Goal: Task Accomplishment & Management: Manage account settings

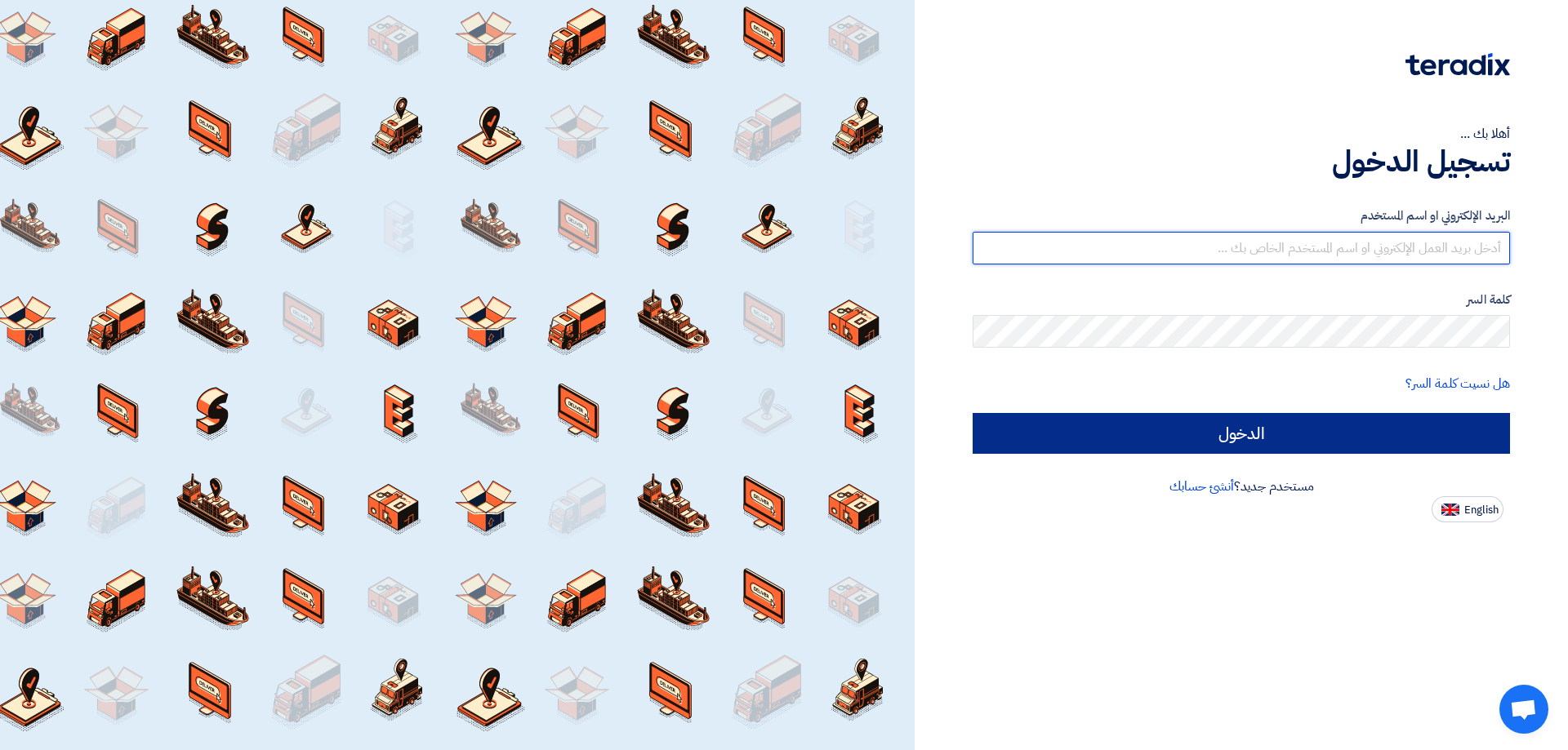
type input "hussein@airgas.com.sa"
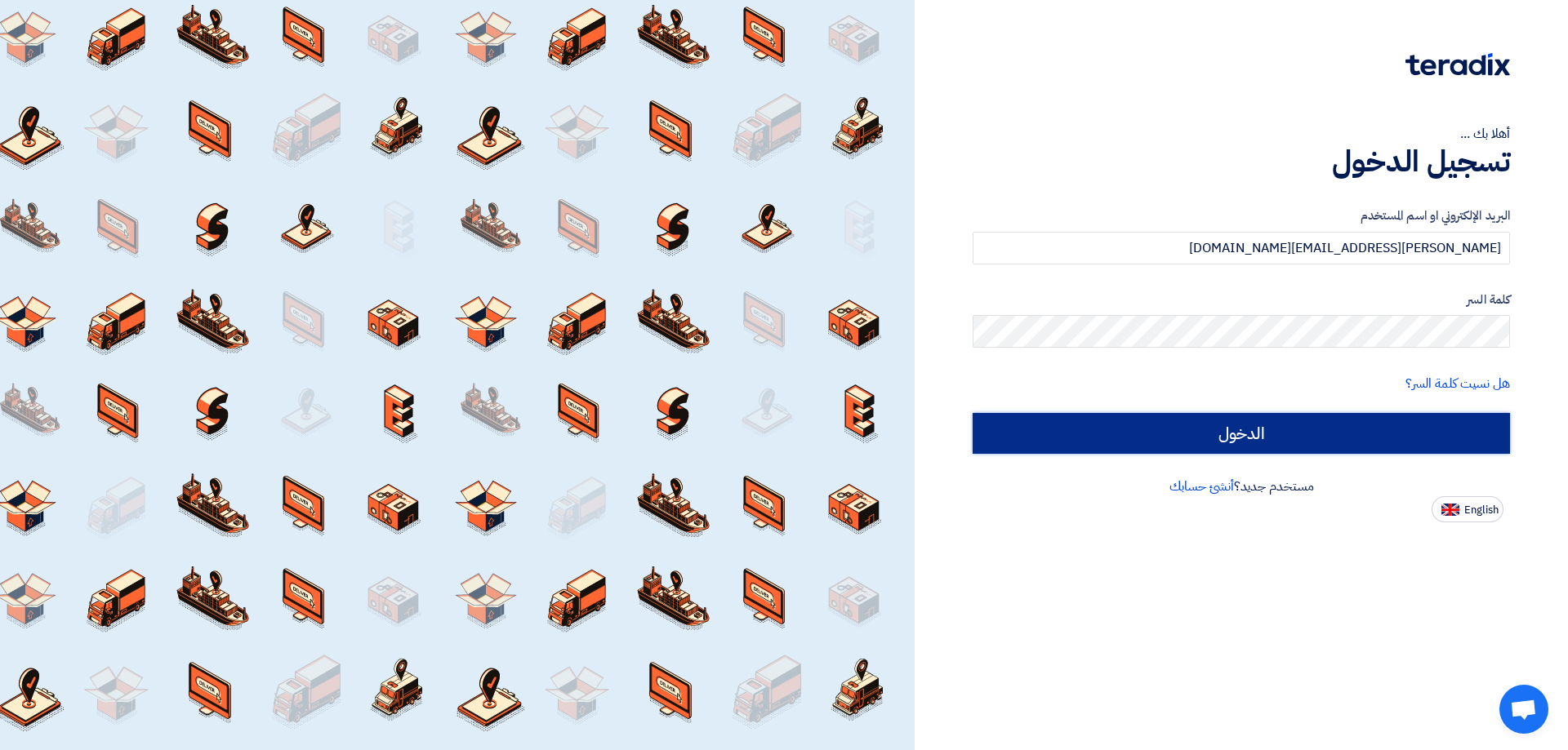
click at [1245, 431] on input "الدخول" at bounding box center [1241, 433] width 537 height 41
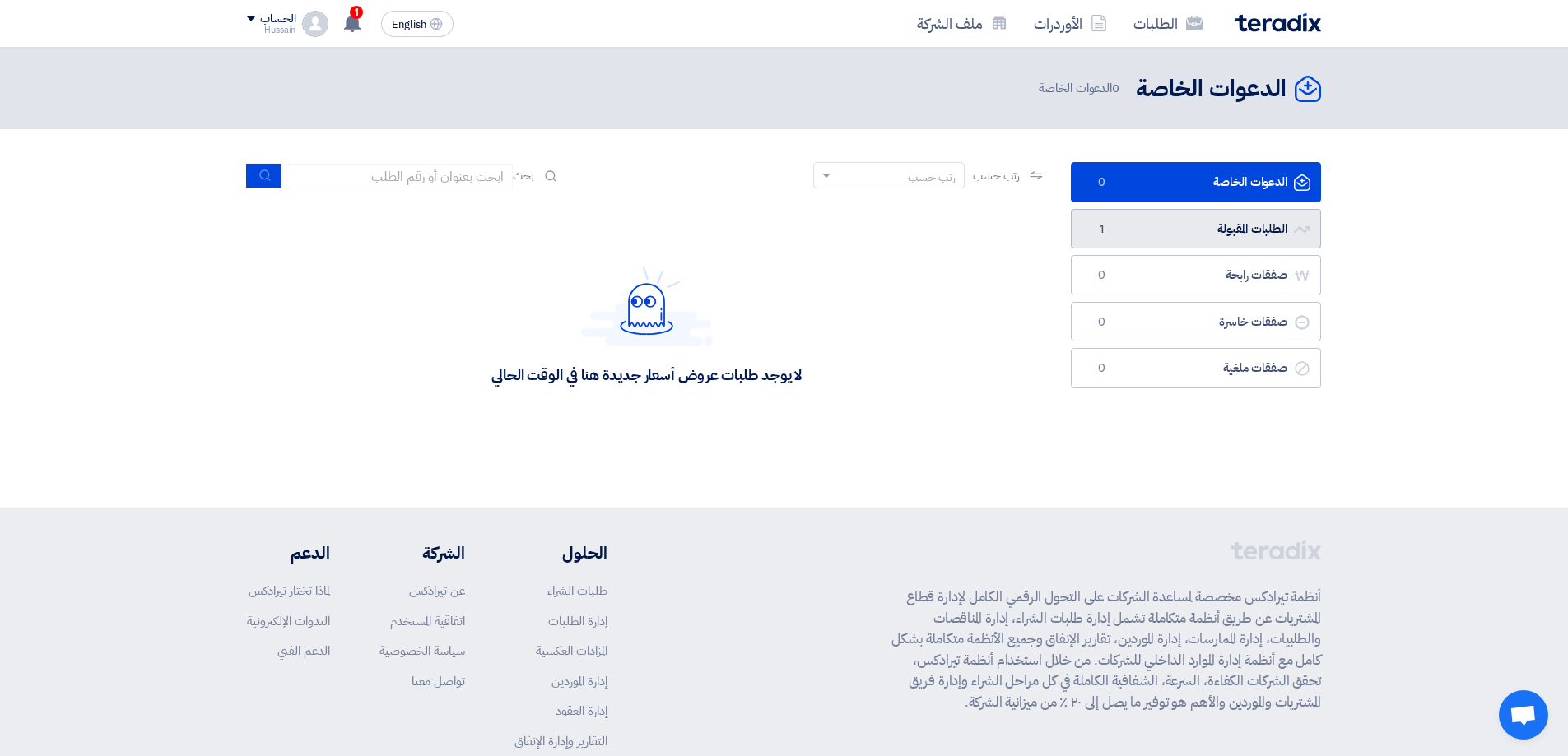
click at [1257, 234] on link "الطلبات المقبولة الطلبات المقبولة 1" at bounding box center [1196, 228] width 251 height 40
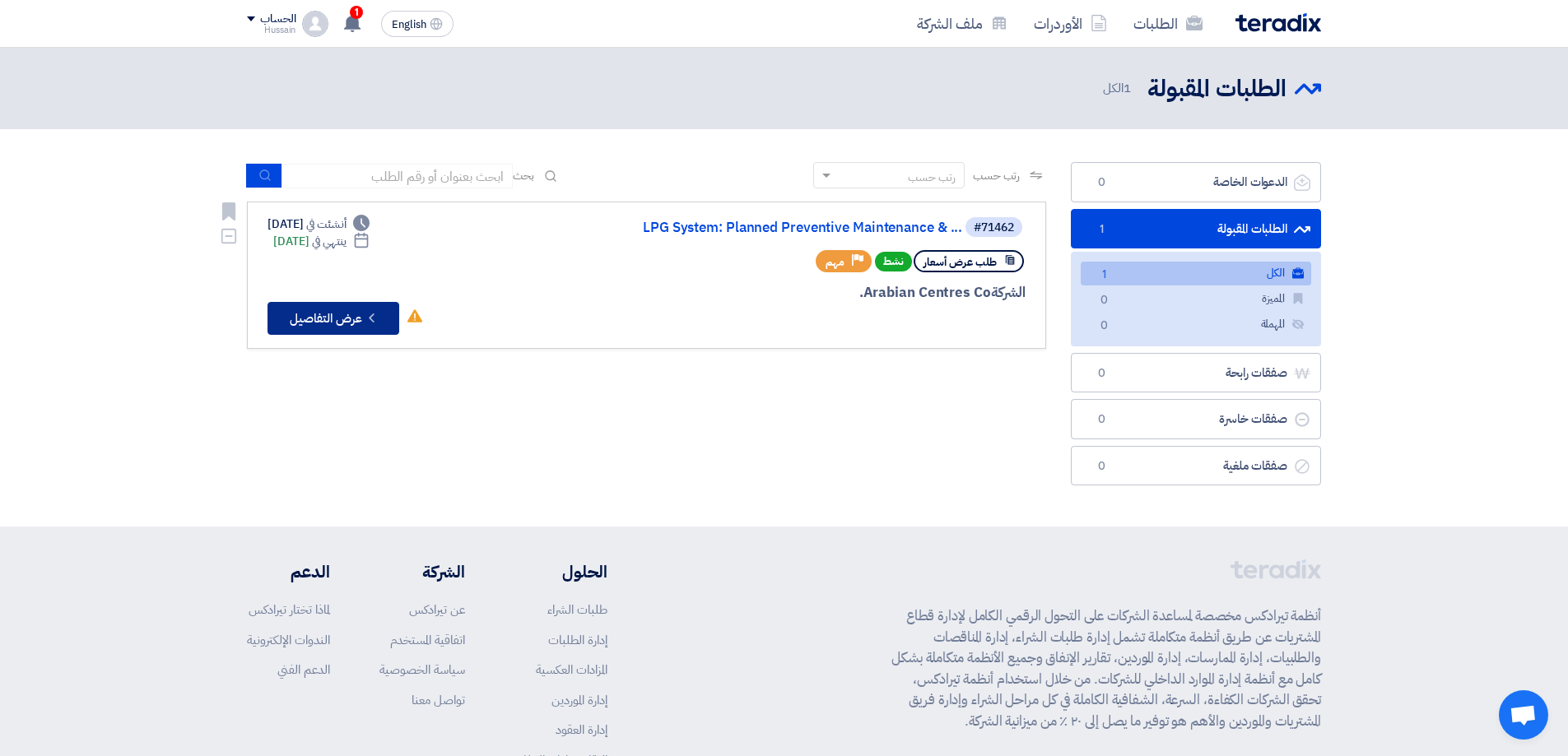
click at [339, 324] on button "Check details عرض التفاصيل" at bounding box center [333, 318] width 131 height 33
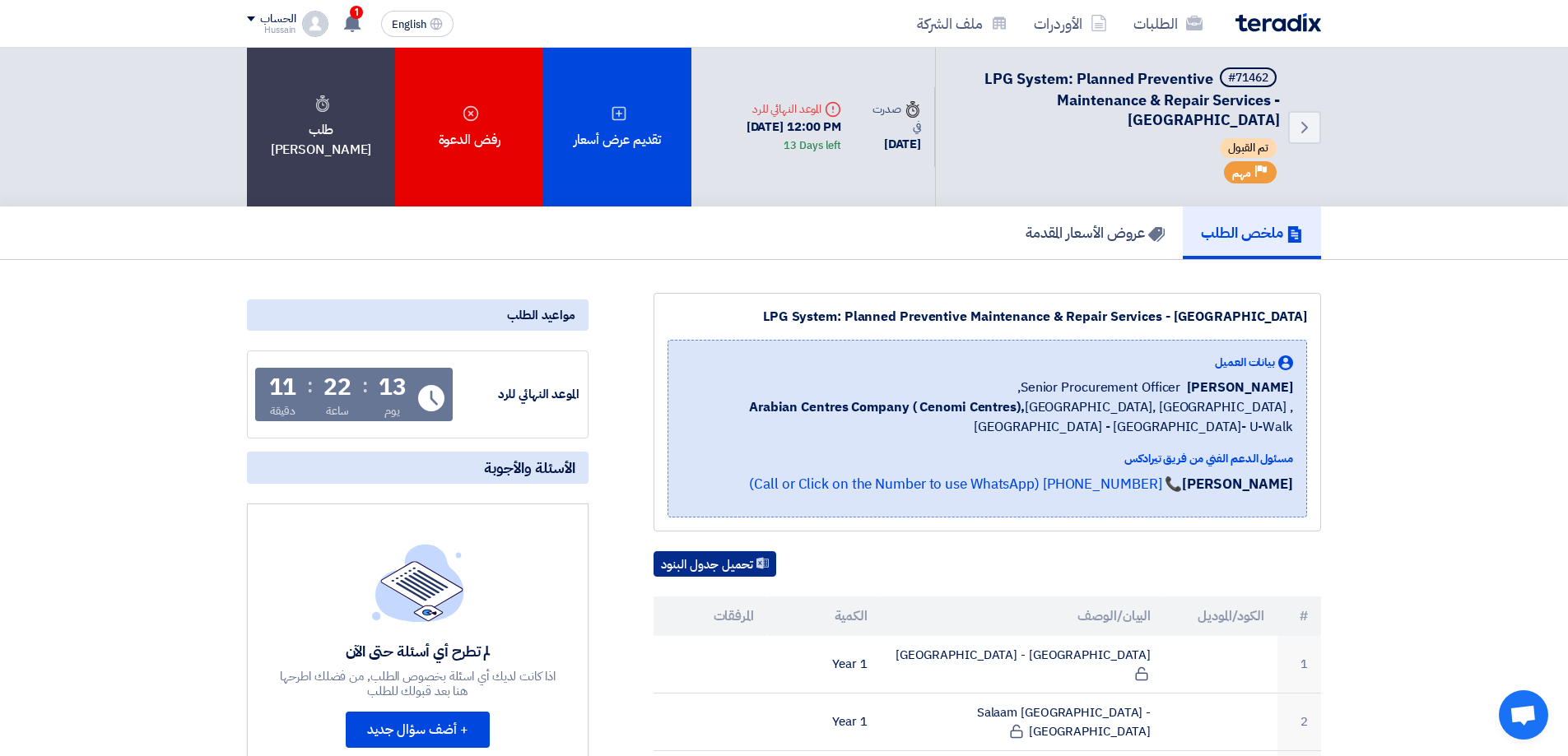
click at [746, 556] on button "تحميل جدول البنود" at bounding box center [714, 564] width 122 height 26
click at [1108, 242] on h5 "عروض الأسعار المقدمة" at bounding box center [1095, 232] width 139 height 19
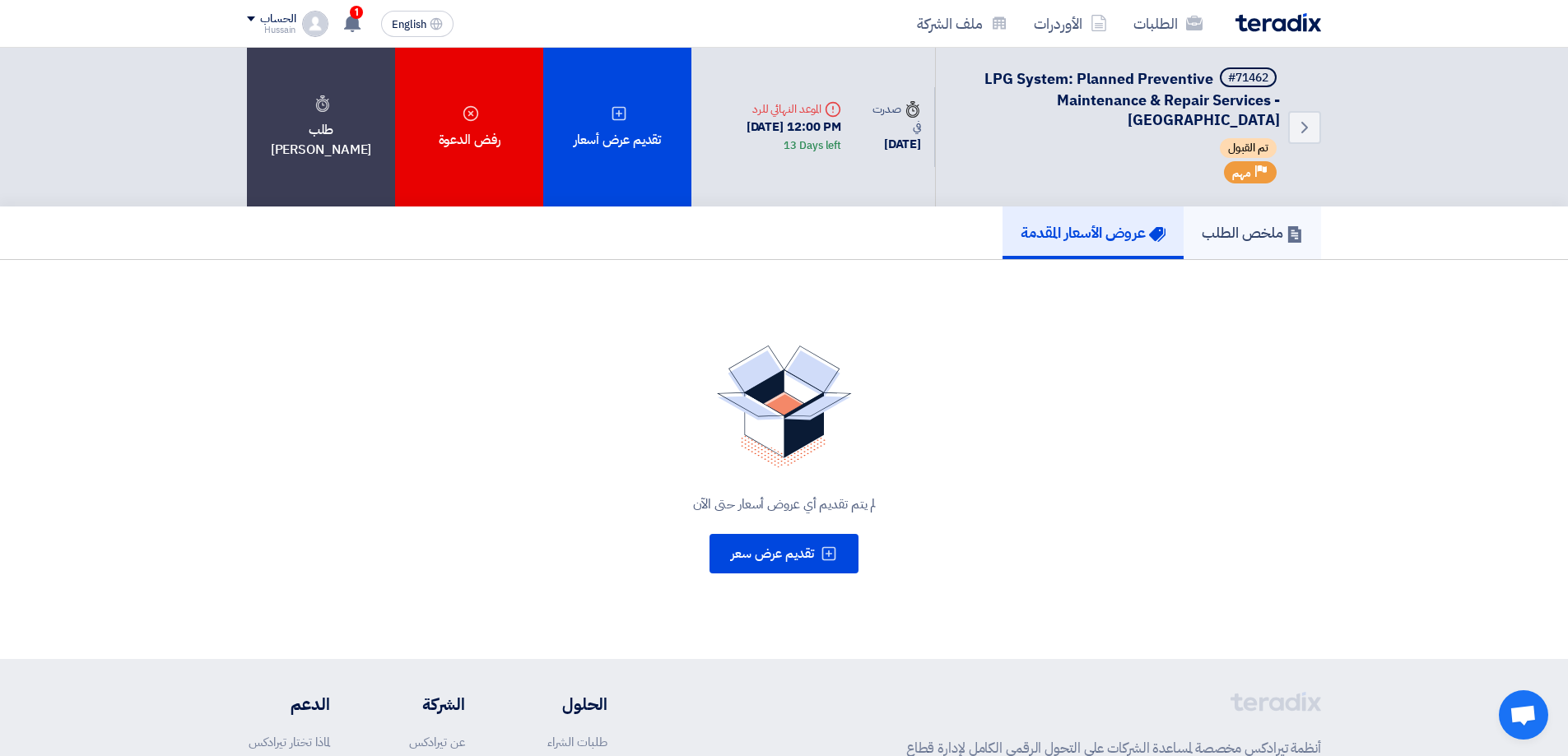
click at [1231, 236] on h5 "ملخص الطلب" at bounding box center [1252, 232] width 101 height 19
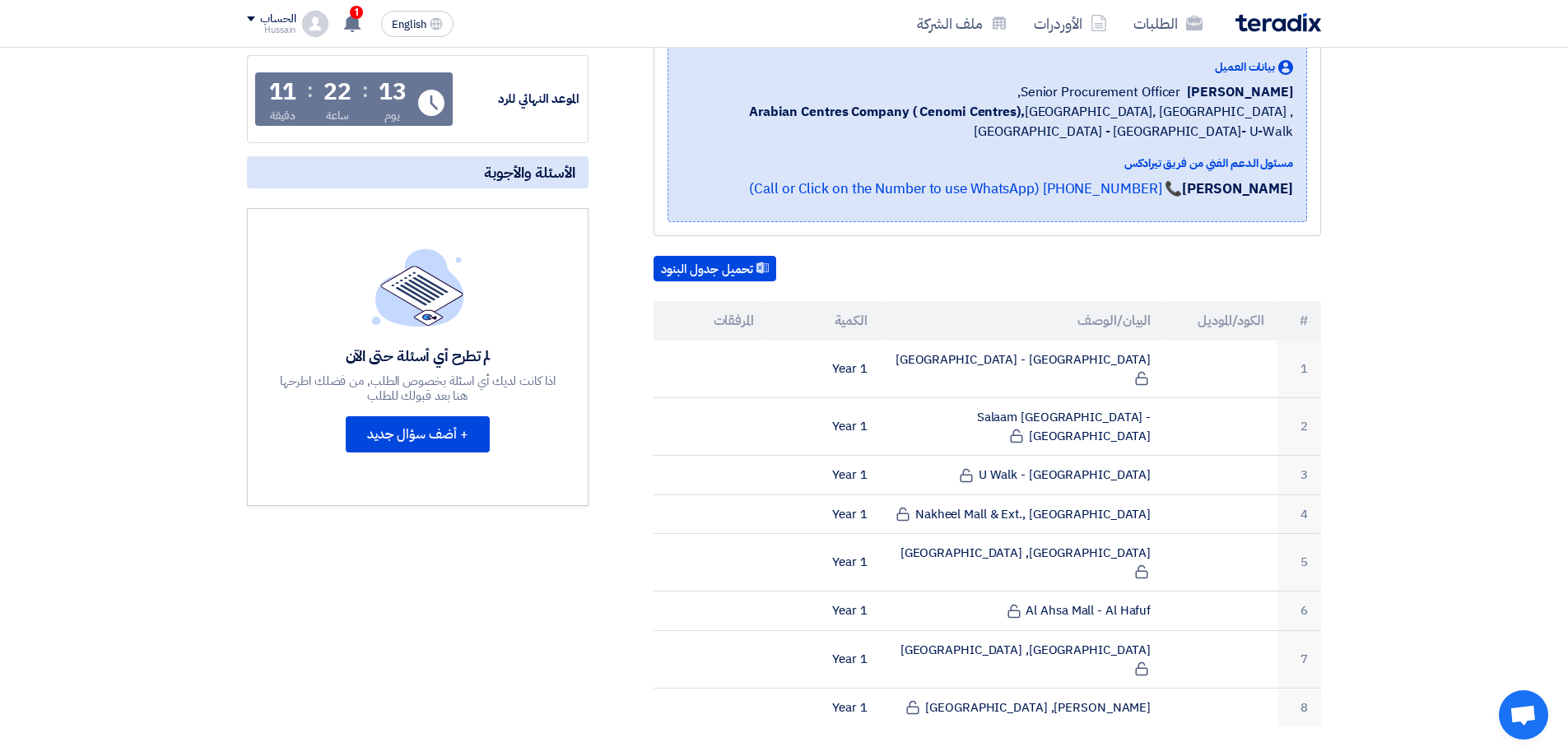
scroll to position [329, 0]
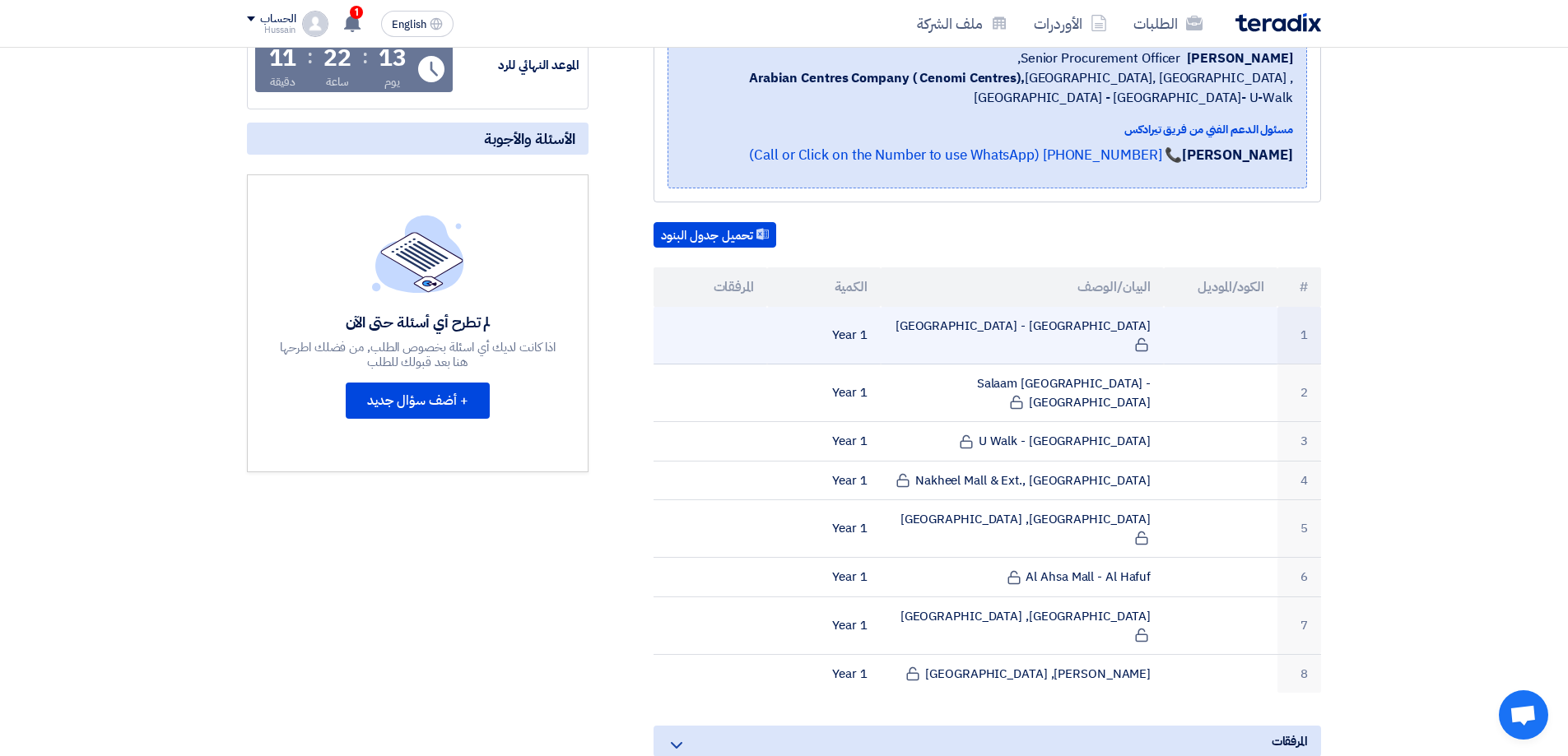
click at [1097, 330] on td "Hamra Mall - Riyadh" at bounding box center [1022, 336] width 284 height 58
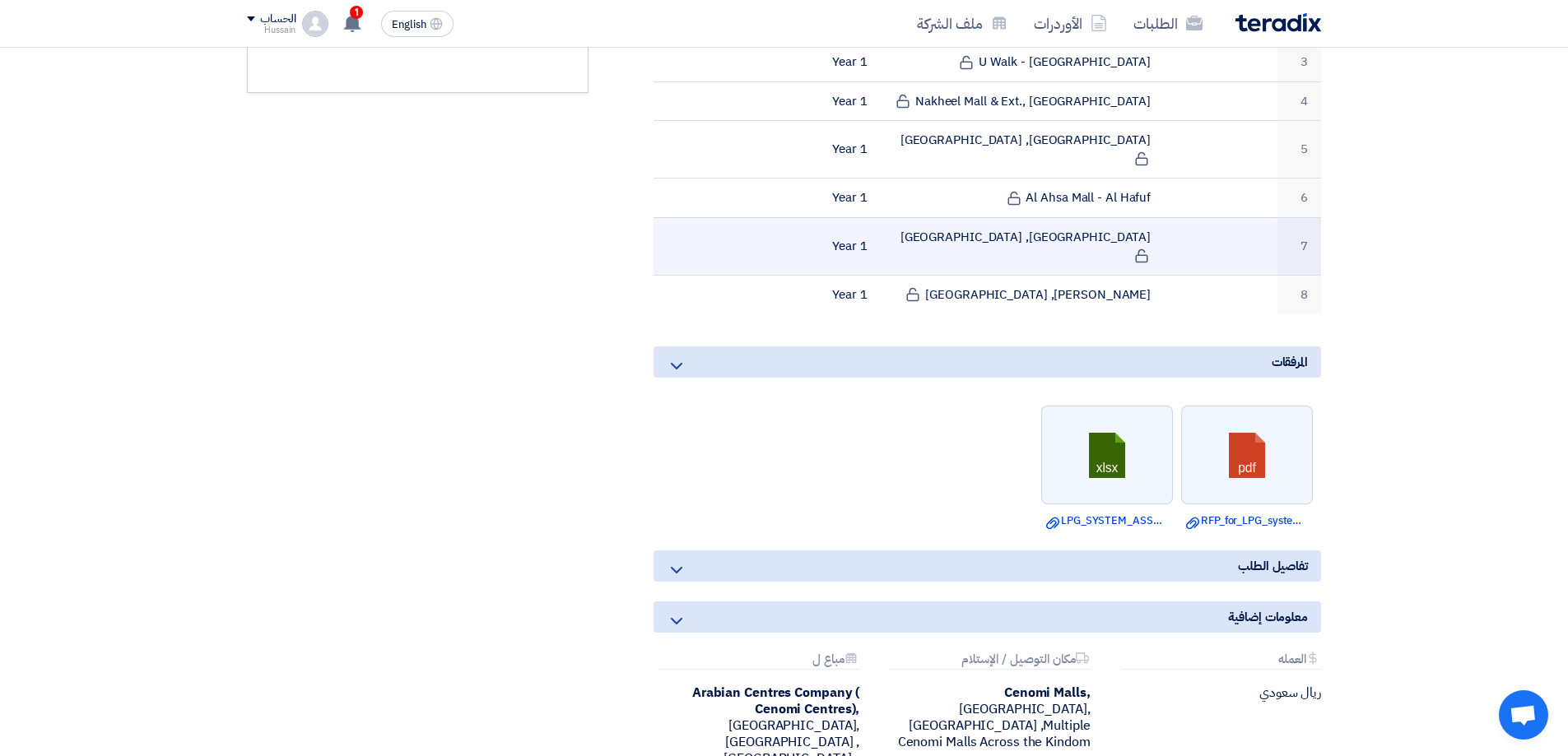
scroll to position [740, 0]
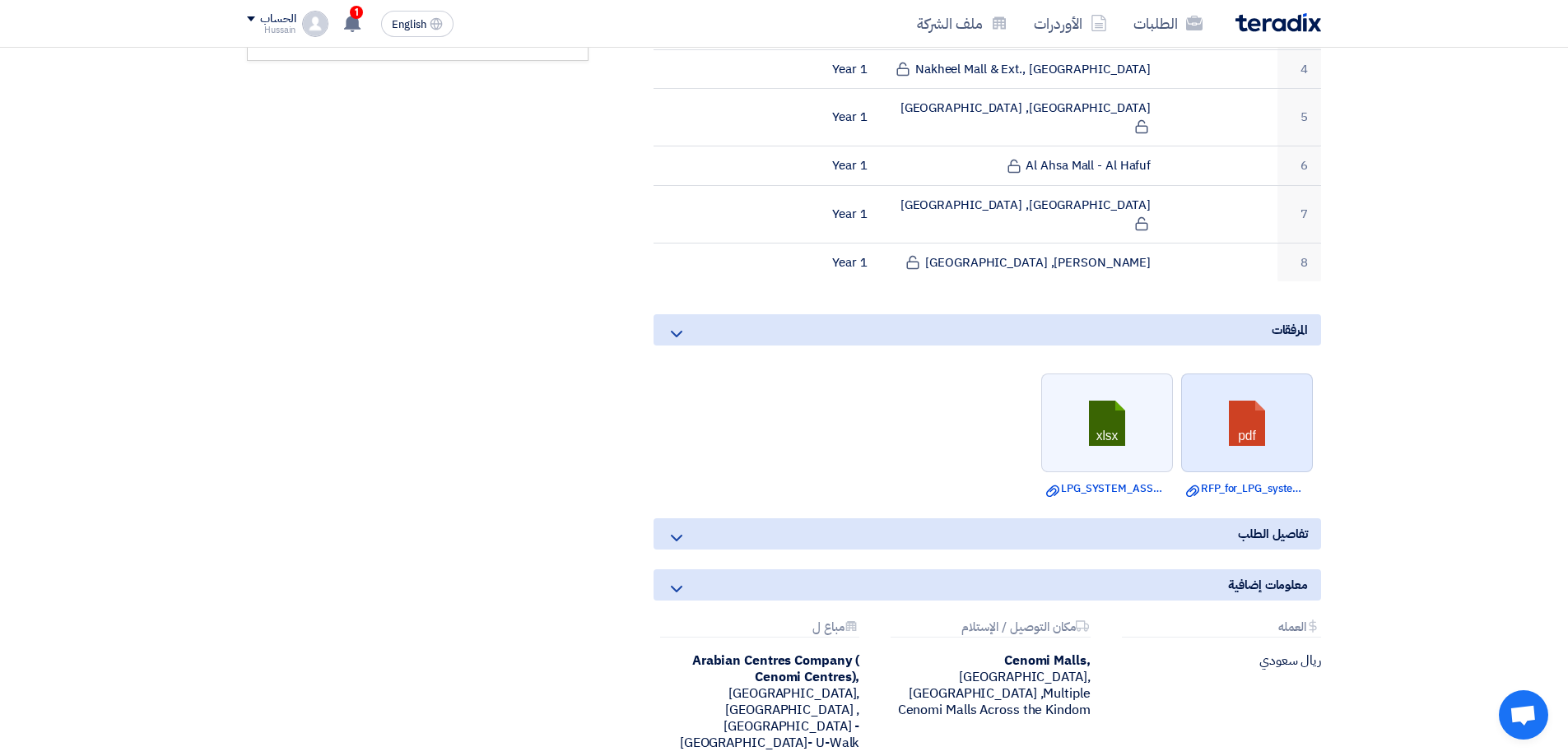
click at [1231, 374] on link at bounding box center [1248, 423] width 131 height 99
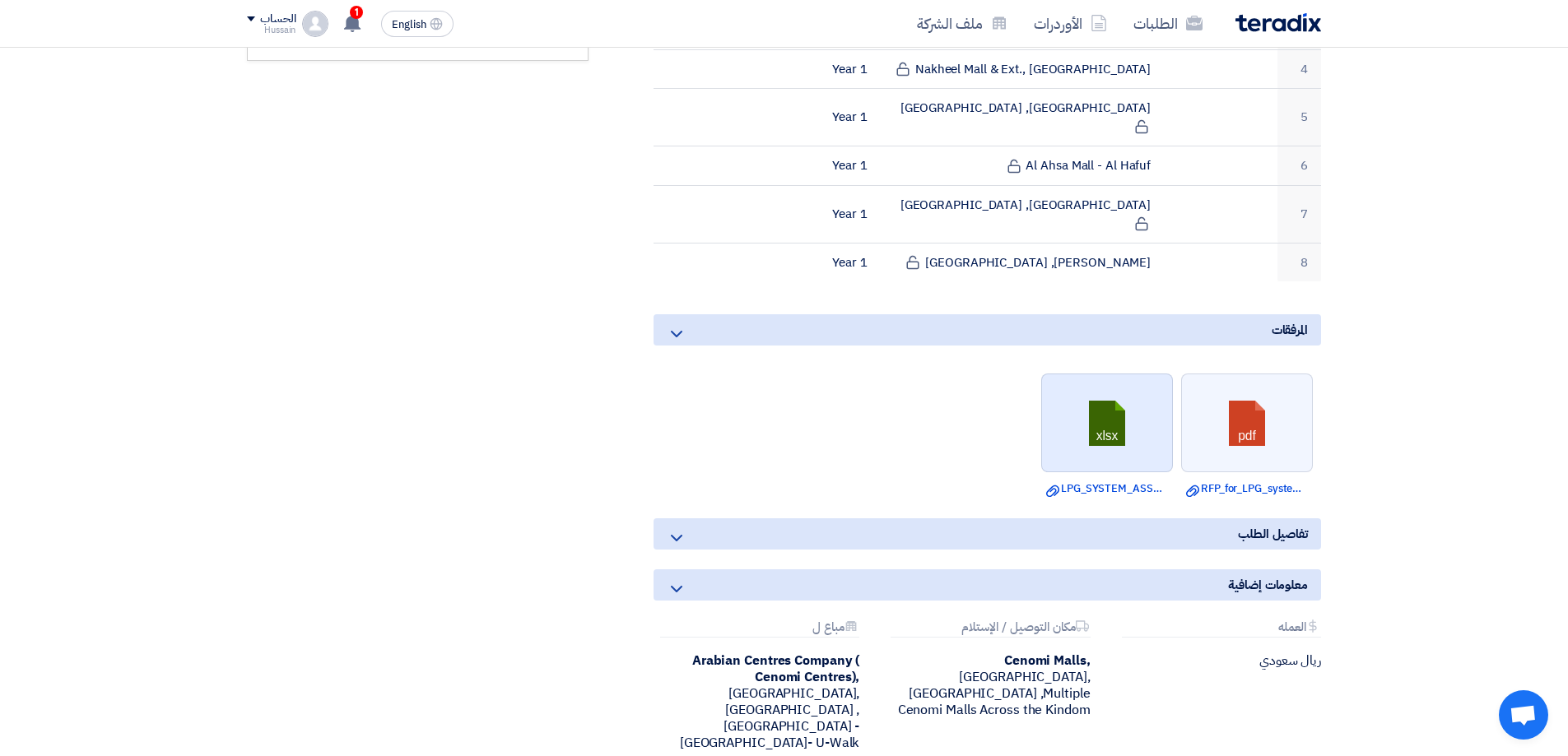
click at [1074, 379] on link at bounding box center [1108, 423] width 131 height 99
click at [722, 519] on div "تفاصيل الطلب" at bounding box center [987, 535] width 668 height 31
click at [684, 529] on icon at bounding box center [677, 539] width 20 height 20
click at [680, 535] on use at bounding box center [677, 538] width 12 height 7
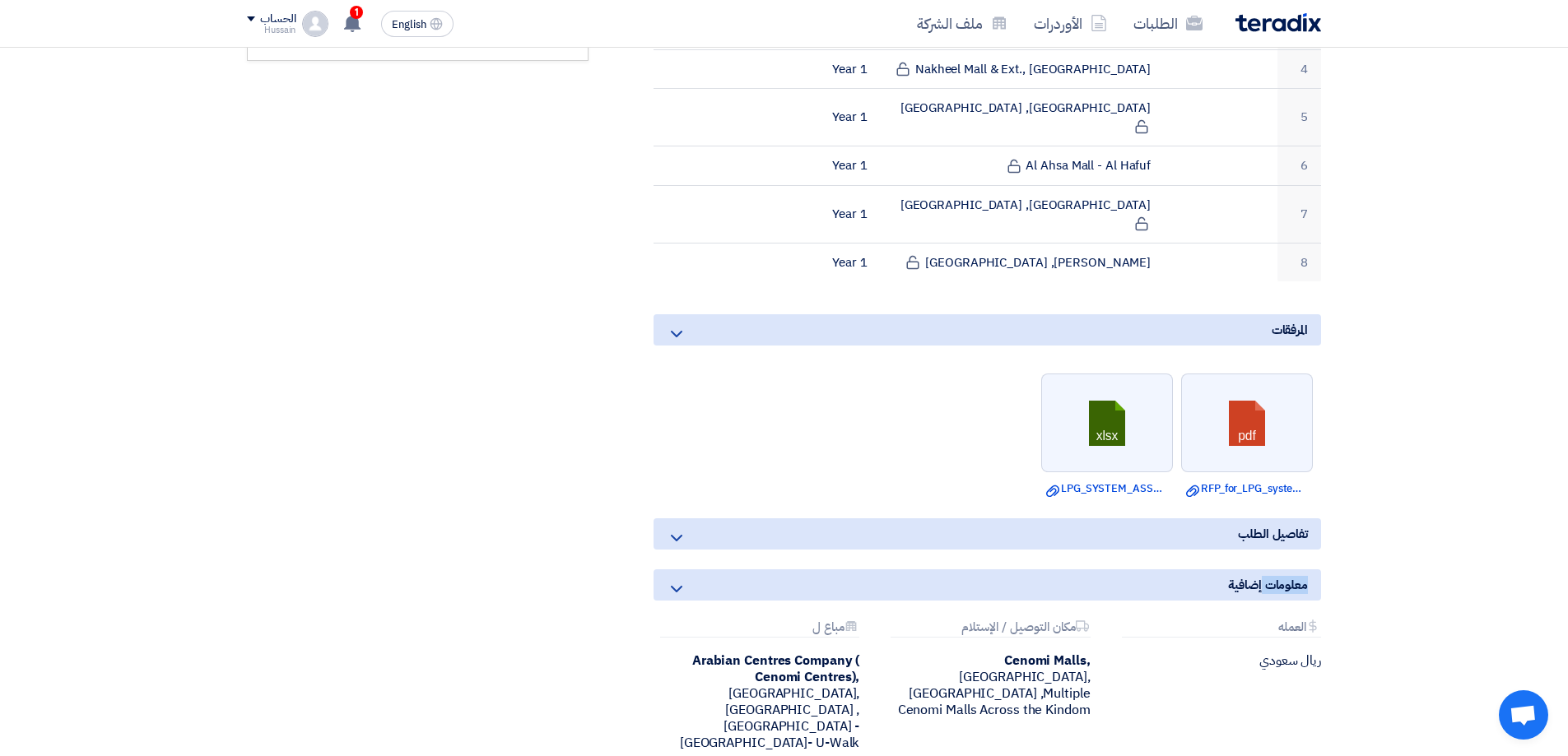
click at [680, 535] on use at bounding box center [677, 538] width 12 height 7
click at [1257, 525] on span "تفاصيل الطلب" at bounding box center [1272, 534] width 70 height 18
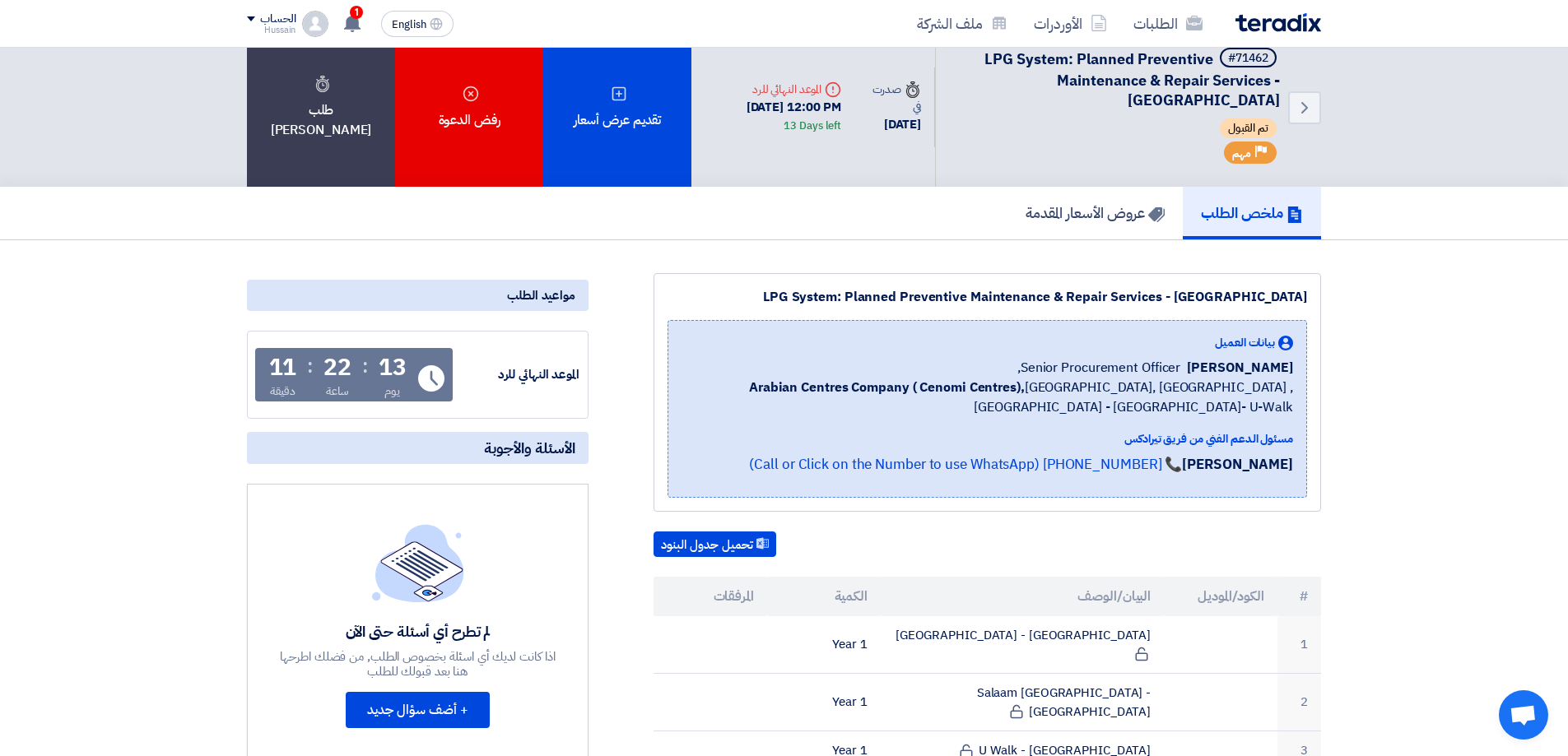
scroll to position [0, 0]
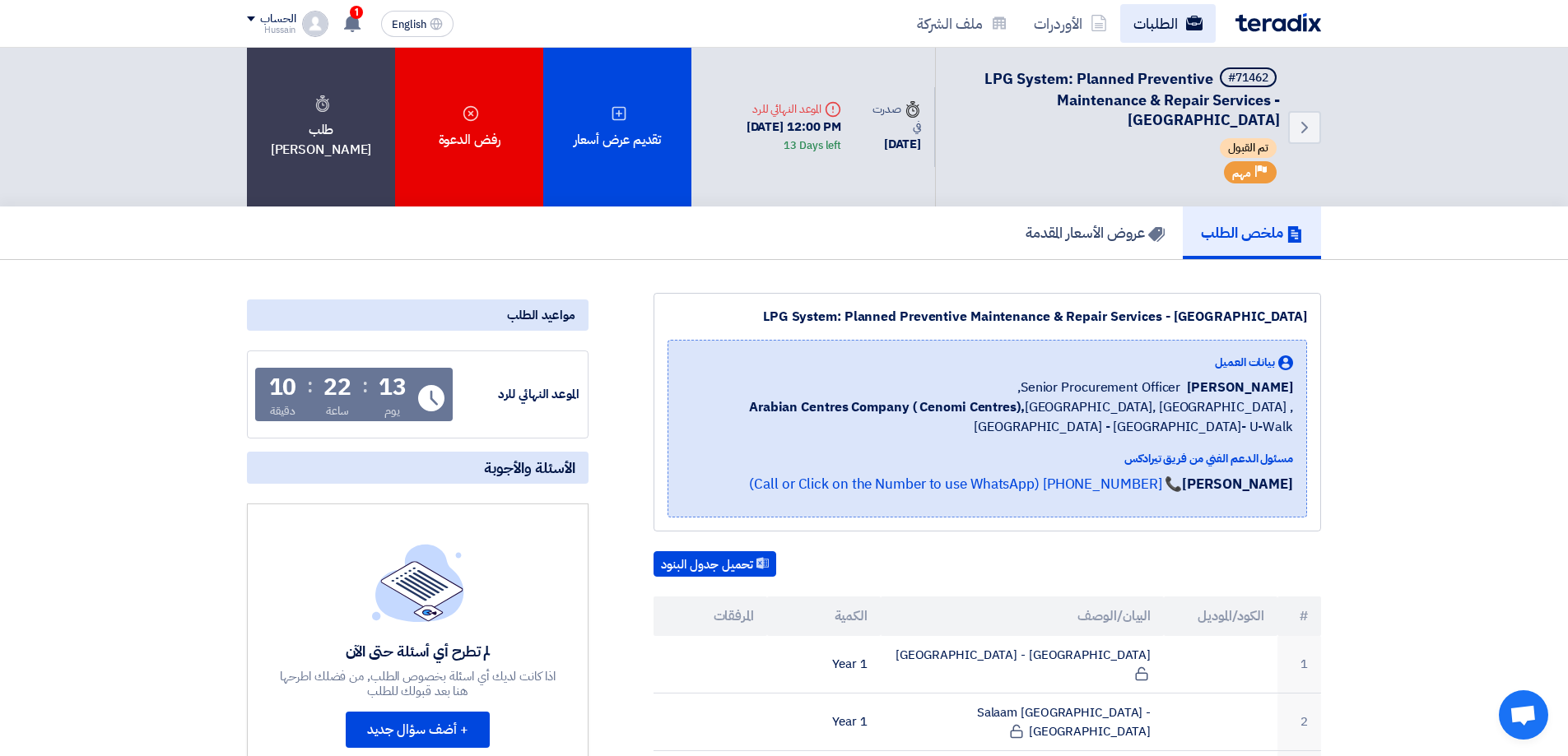
click at [1146, 18] on link "الطلبات" at bounding box center [1167, 24] width 95 height 39
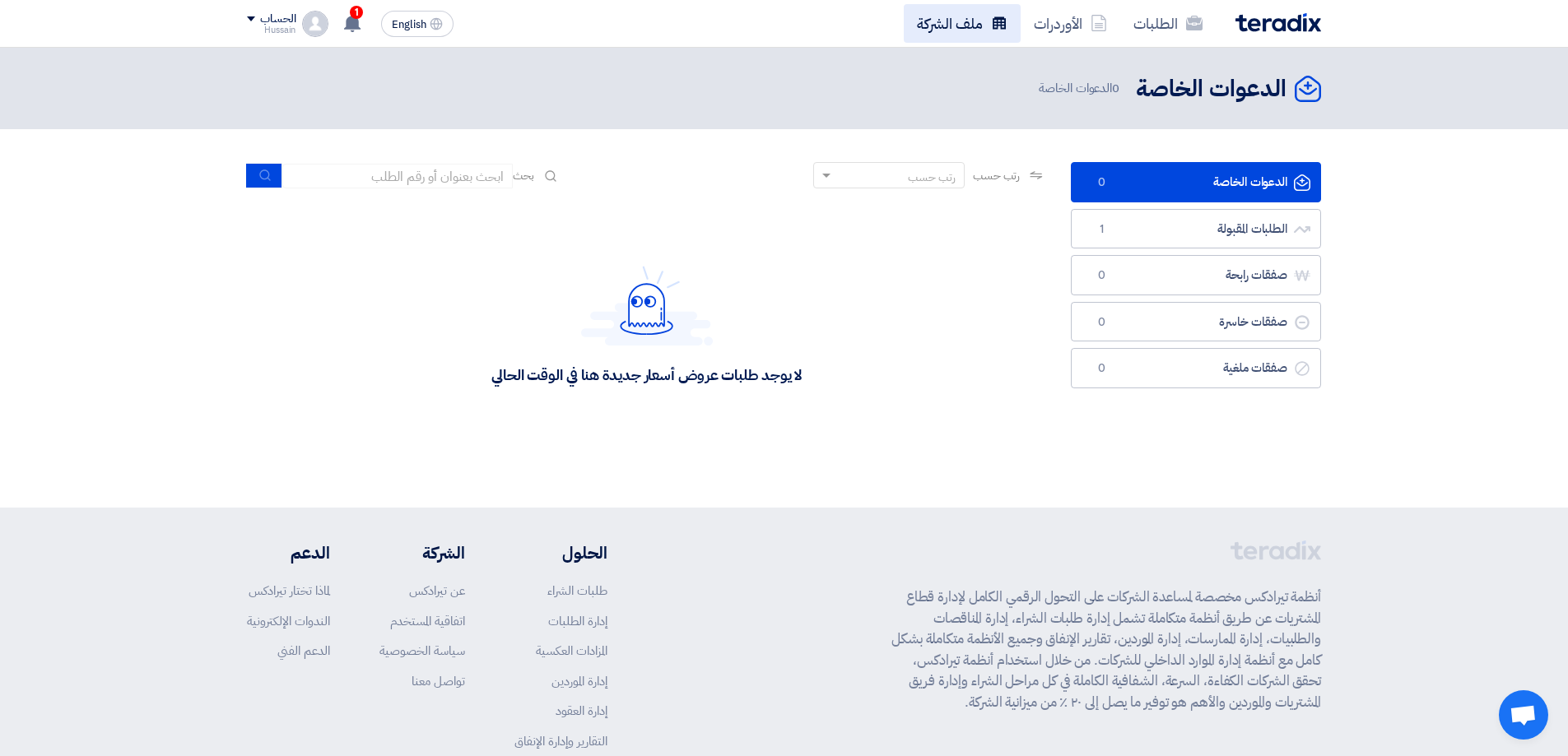
click at [962, 31] on link "ملف الشركة" at bounding box center [962, 24] width 117 height 39
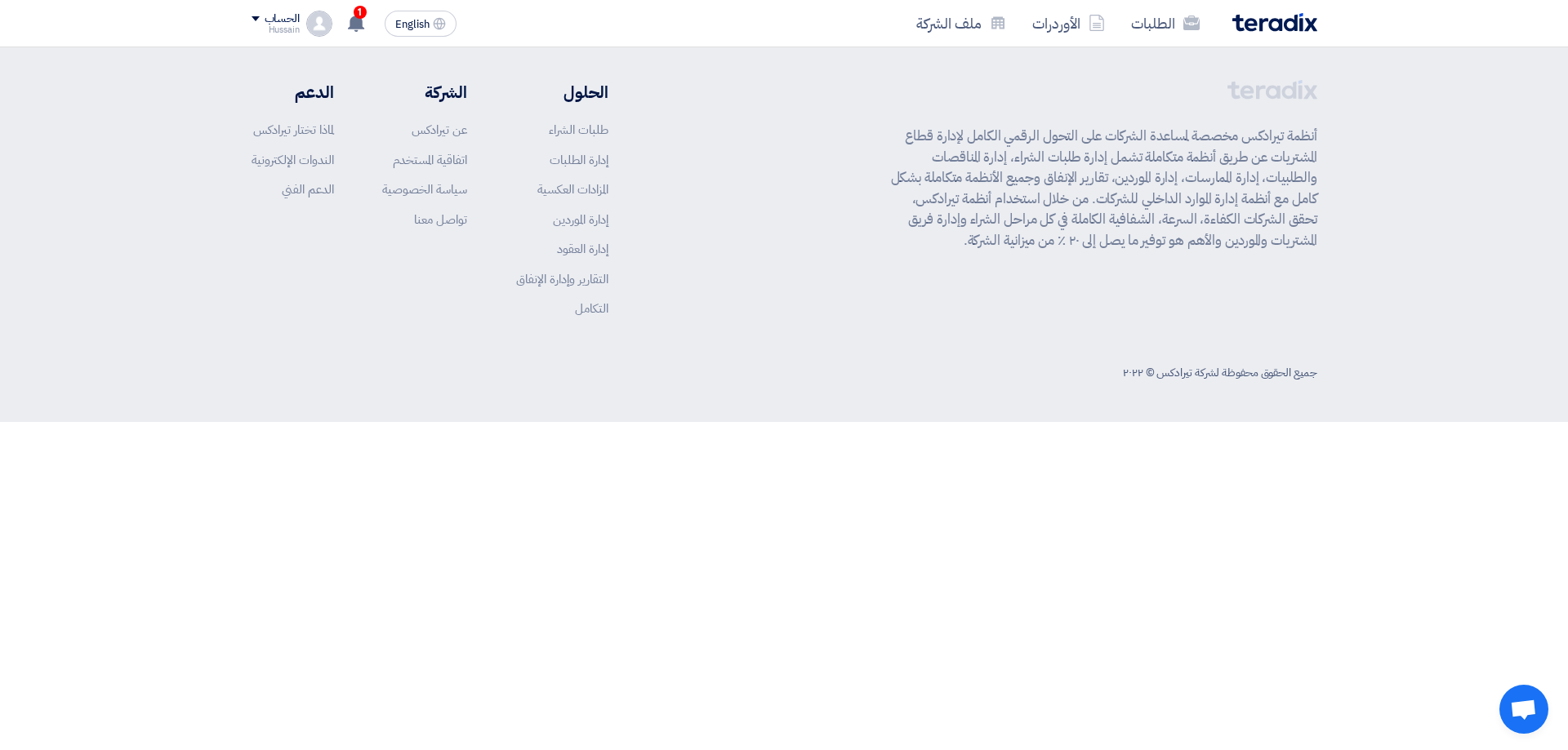
click at [304, 22] on div "الحساب Hussain الطلبات الأوردرات ملف الشركة الإعدادات خروج" at bounding box center [291, 23] width 81 height 26
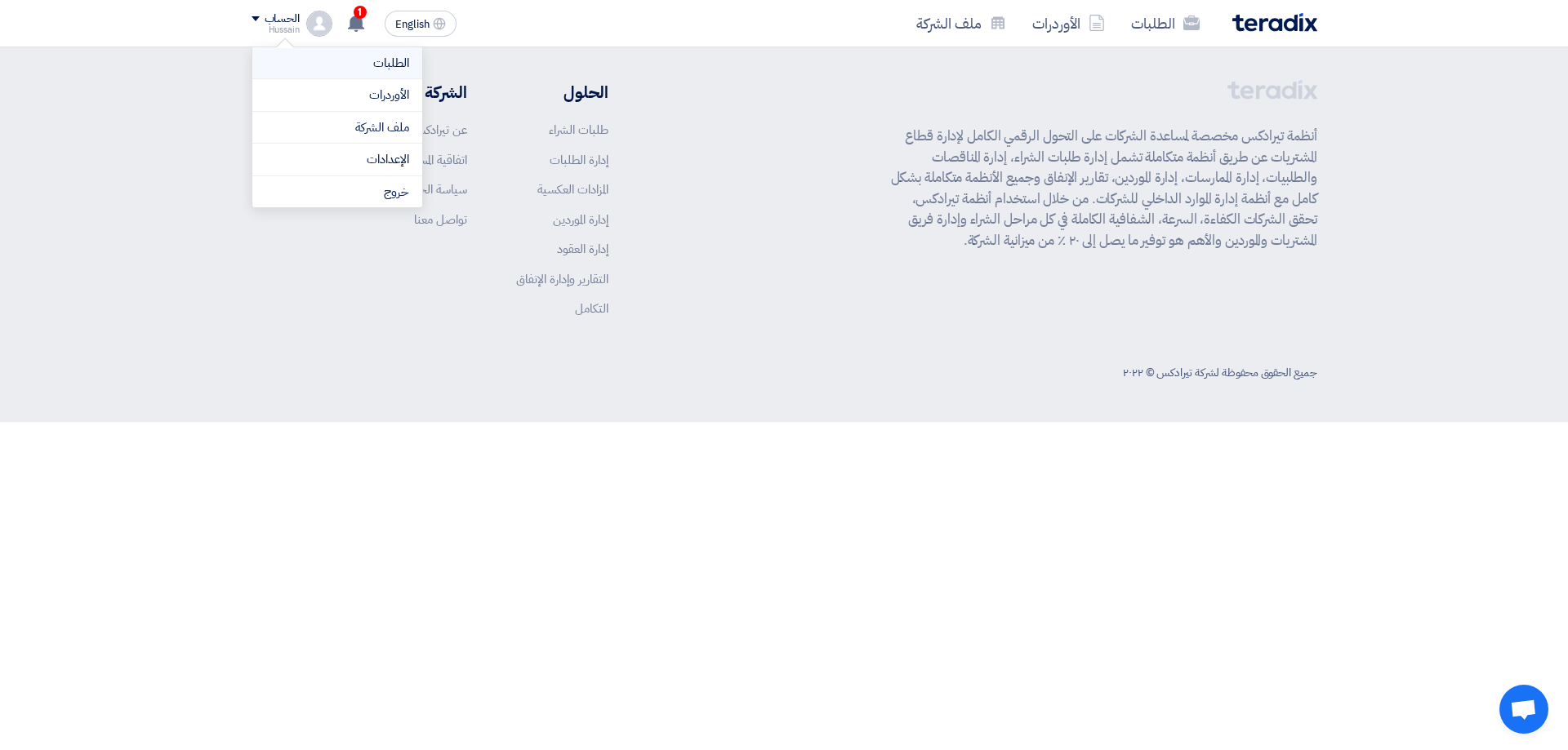
click at [324, 68] on link "الطلبات" at bounding box center [337, 62] width 144 height 18
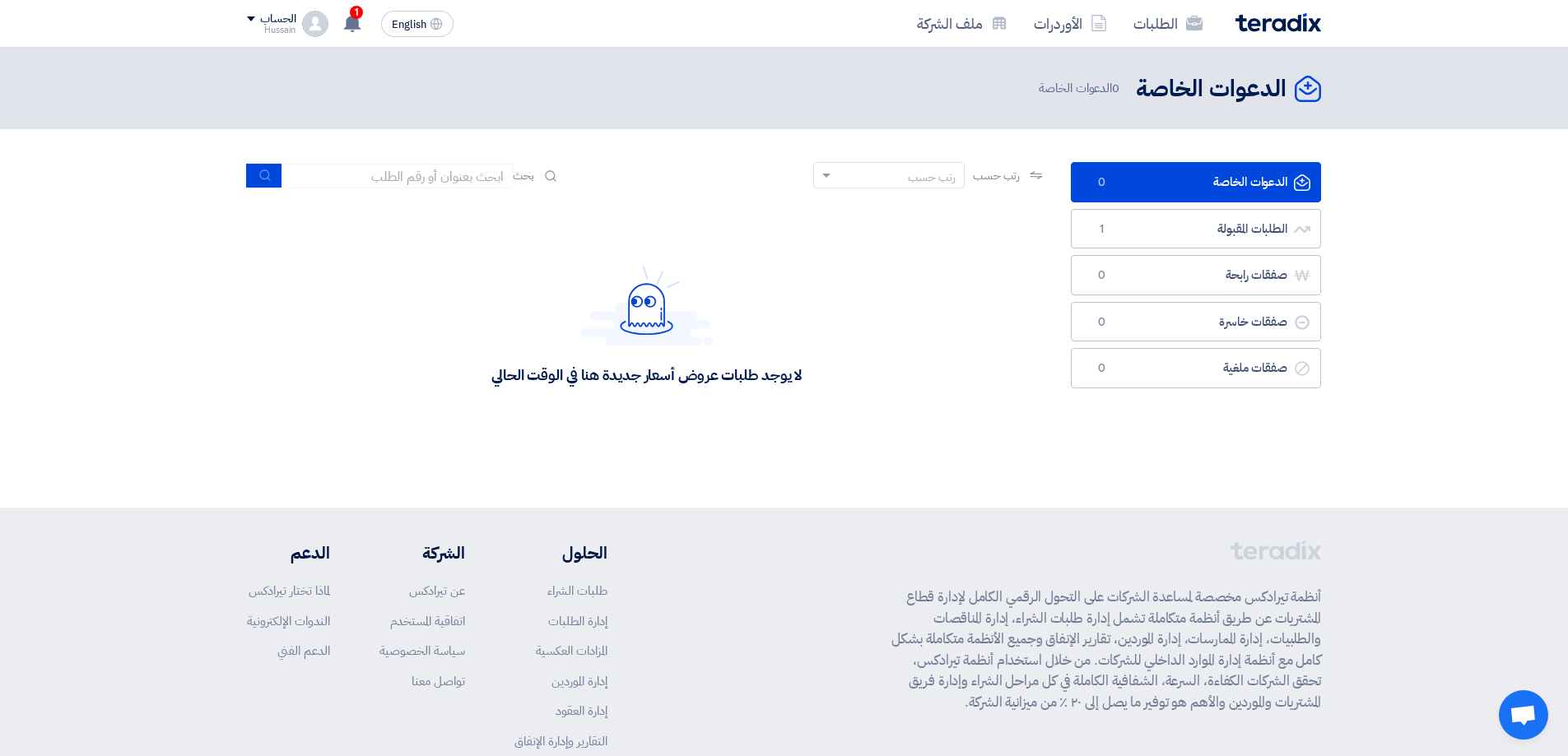
click at [254, 20] on span at bounding box center [251, 19] width 8 height 5
click at [312, 91] on link "الأوردرات" at bounding box center [333, 95] width 145 height 19
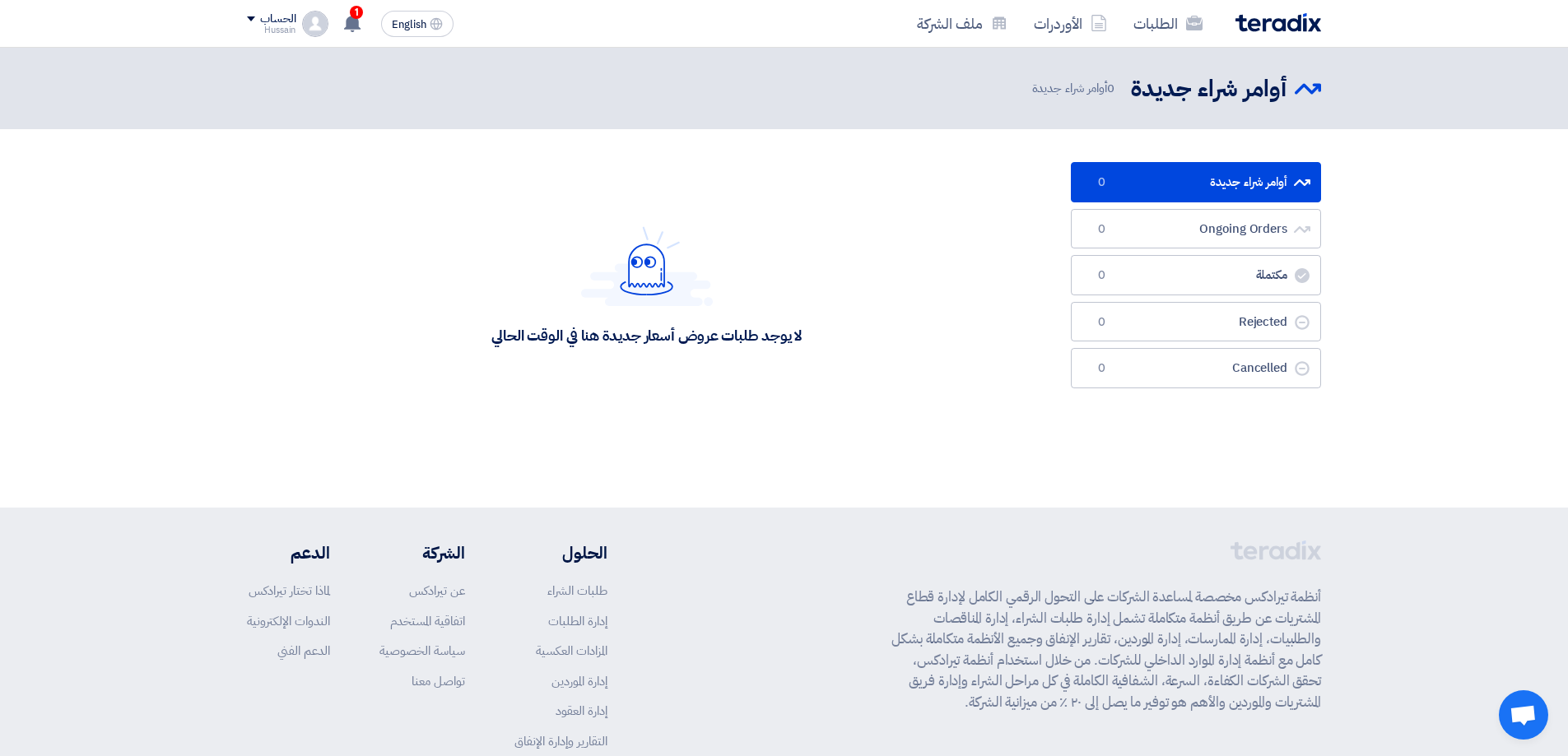
click at [258, 22] on div "الحساب" at bounding box center [271, 20] width 49 height 14
click at [308, 129] on link "ملف الشركة" at bounding box center [333, 128] width 145 height 19
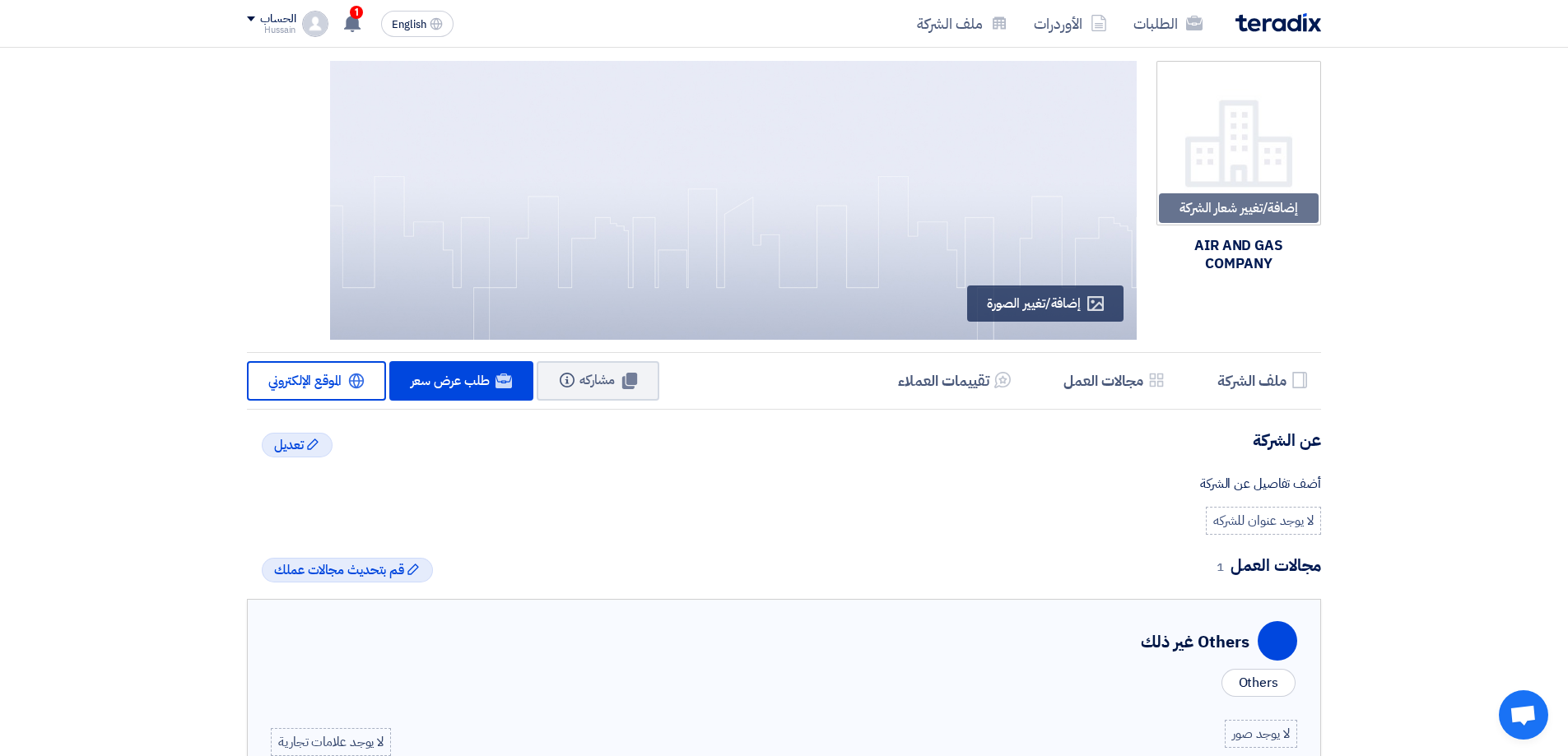
click at [302, 19] on div "الحساب Hussain الطلبات الأوردرات ملف الشركة الإعدادات خروج" at bounding box center [287, 24] width 81 height 26
click at [1412, 288] on div "إضافة/تغيير شعار الشركة Image AIR AND GAS COMPANY Profile إضافة/تغيير الصورة Pr…" at bounding box center [784, 706] width 1568 height 1317
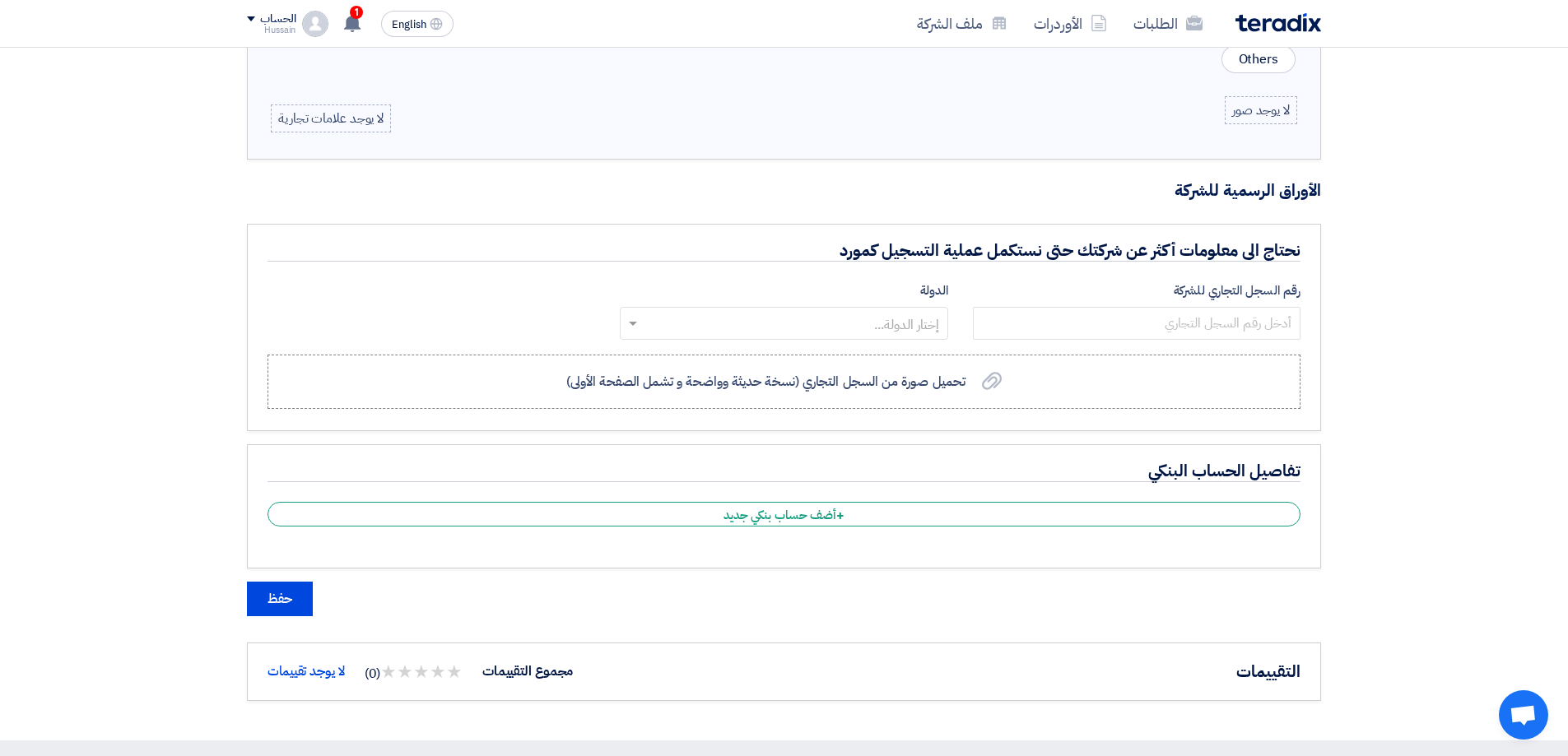
scroll to position [985, 0]
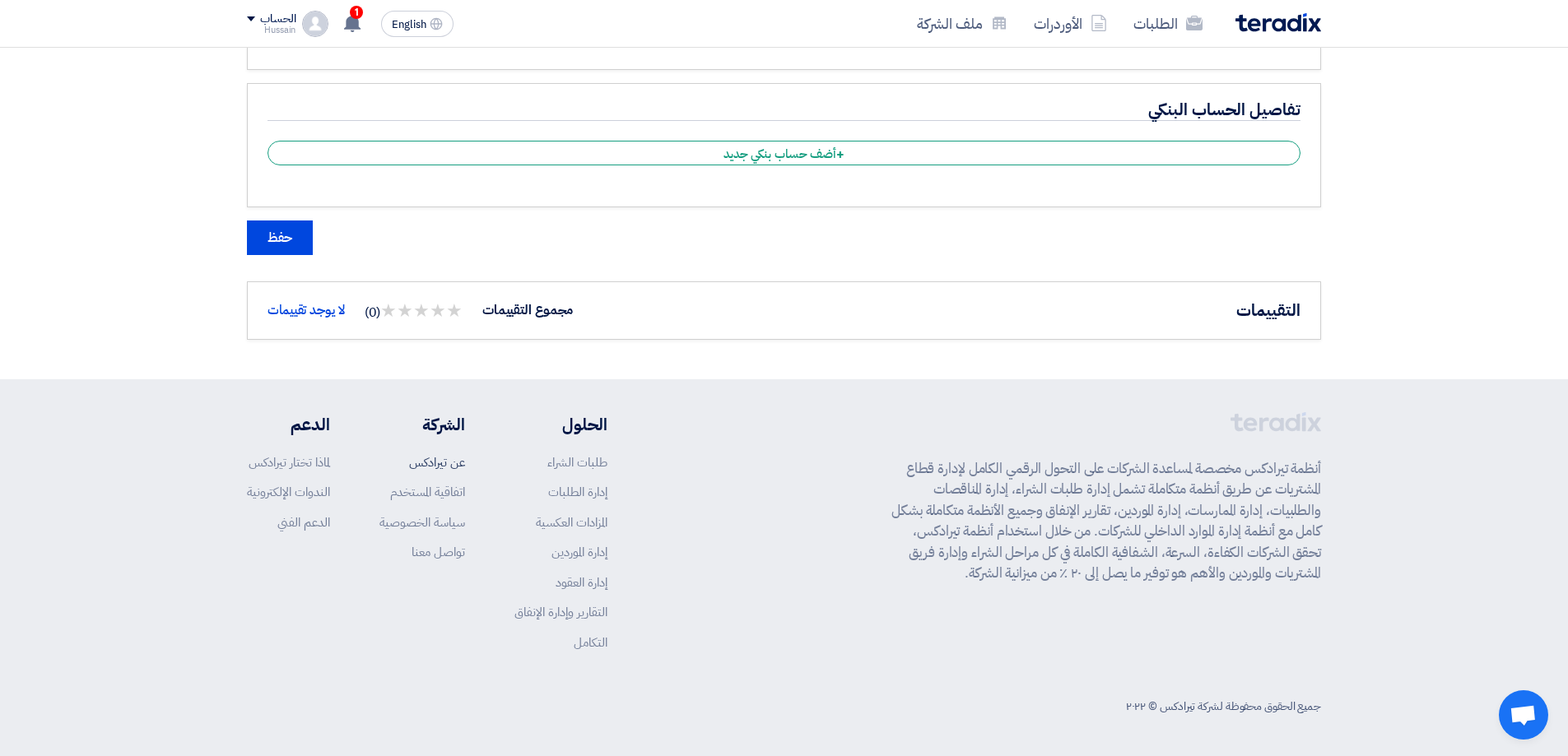
click at [434, 460] on link "عن تيرادكس" at bounding box center [437, 462] width 56 height 18
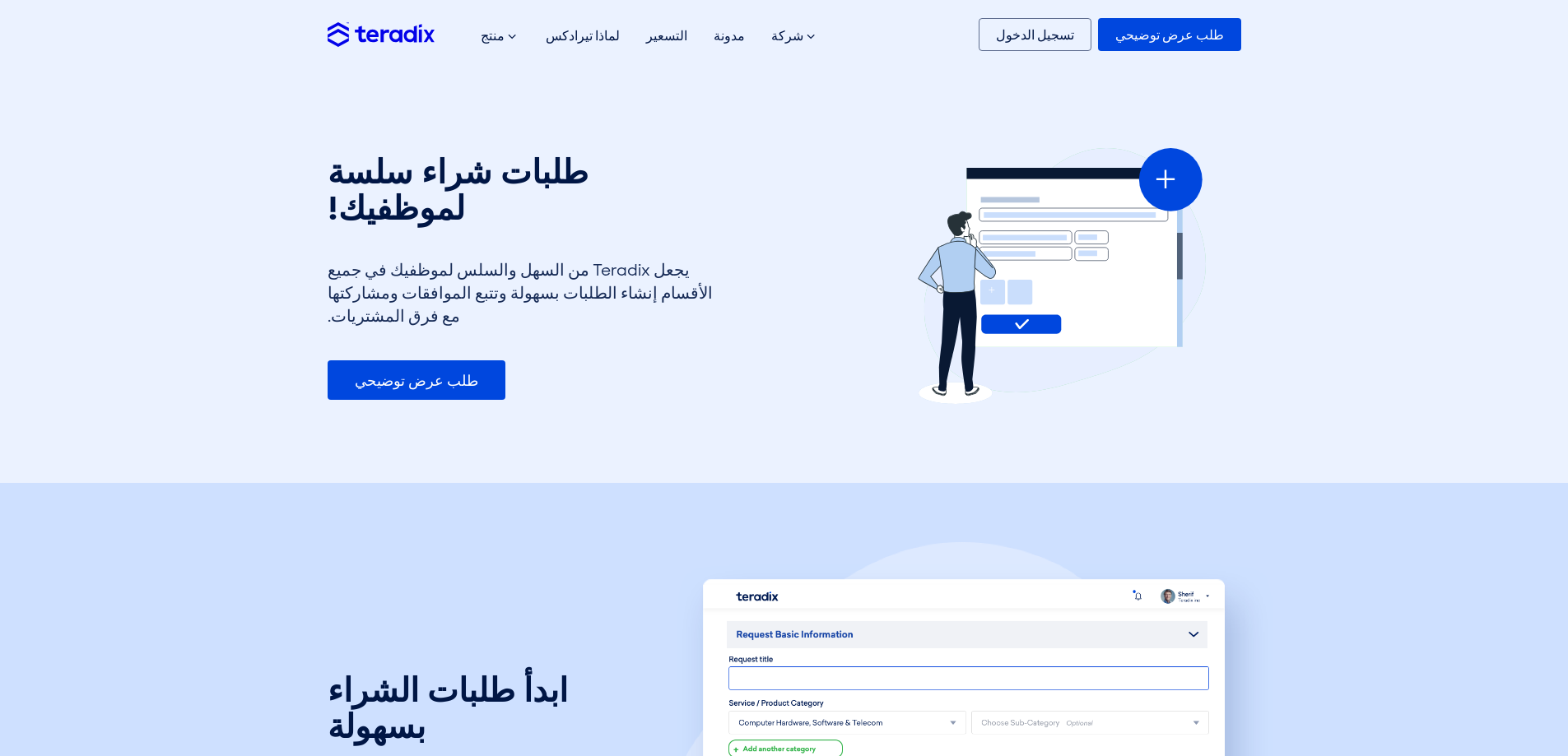
drag, startPoint x: 516, startPoint y: 507, endPoint x: 480, endPoint y: 524, distance: 39.8
click at [397, 373] on font "طلب عرض توضيحي" at bounding box center [416, 381] width 123 height 20
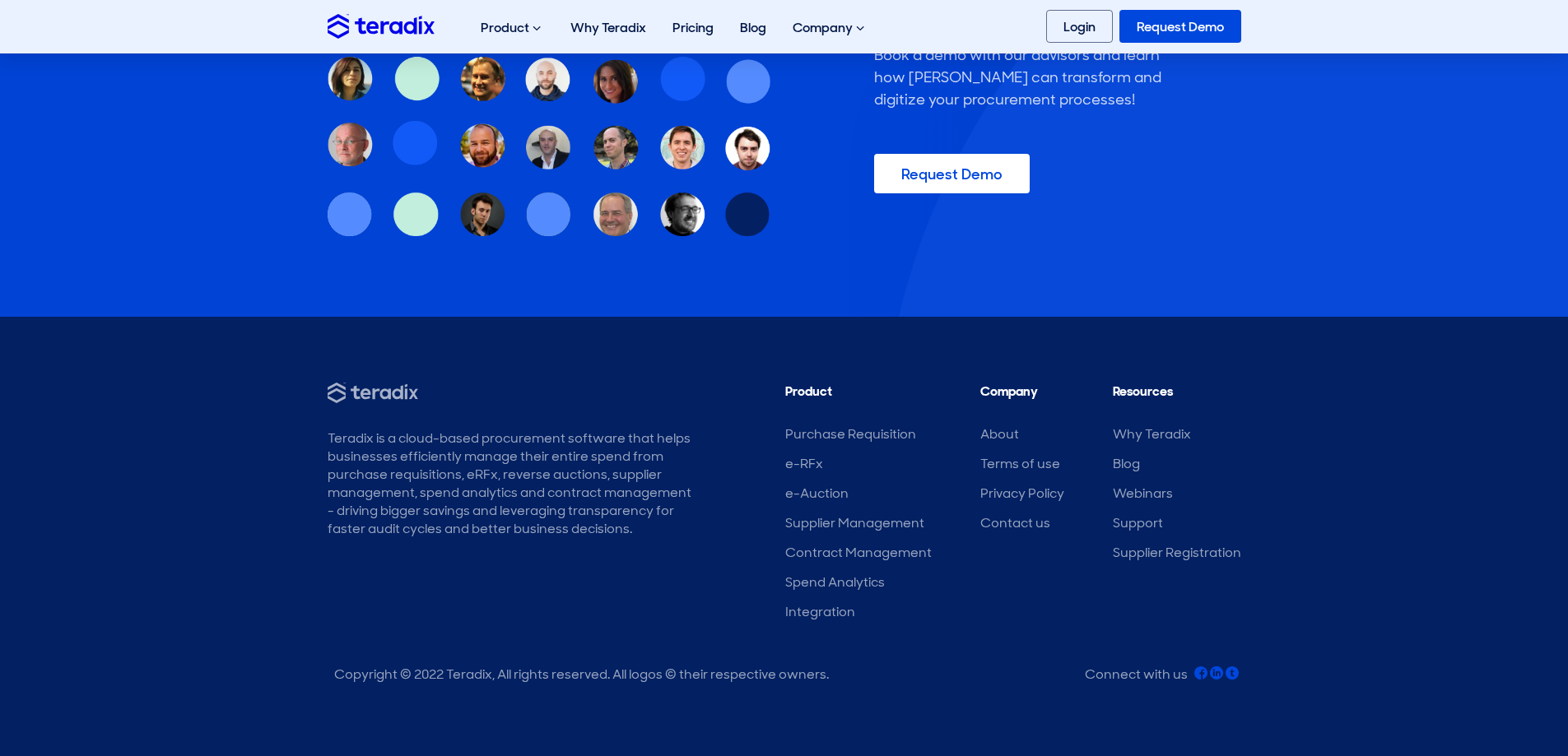
scroll to position [3245, 0]
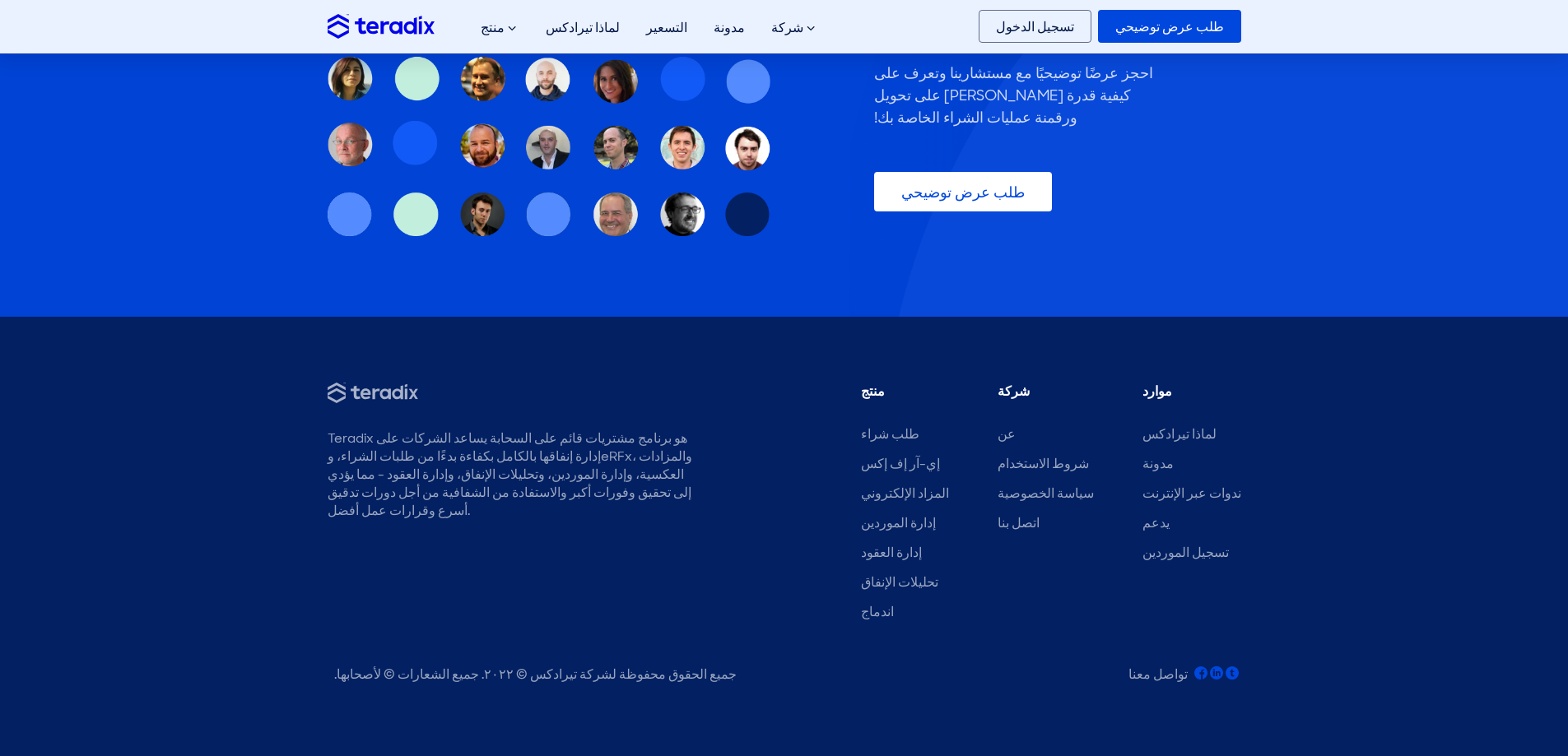
drag, startPoint x: 1427, startPoint y: 181, endPoint x: 1433, endPoint y: 163, distance: 19.0
click at [1427, 181] on section "هل أنت مستعد لتجربة Teradix؟ احجز عرضًا توضيحيًا مع مستشارينا وتعرف على كيفية ق…" at bounding box center [784, 82] width 1568 height 469
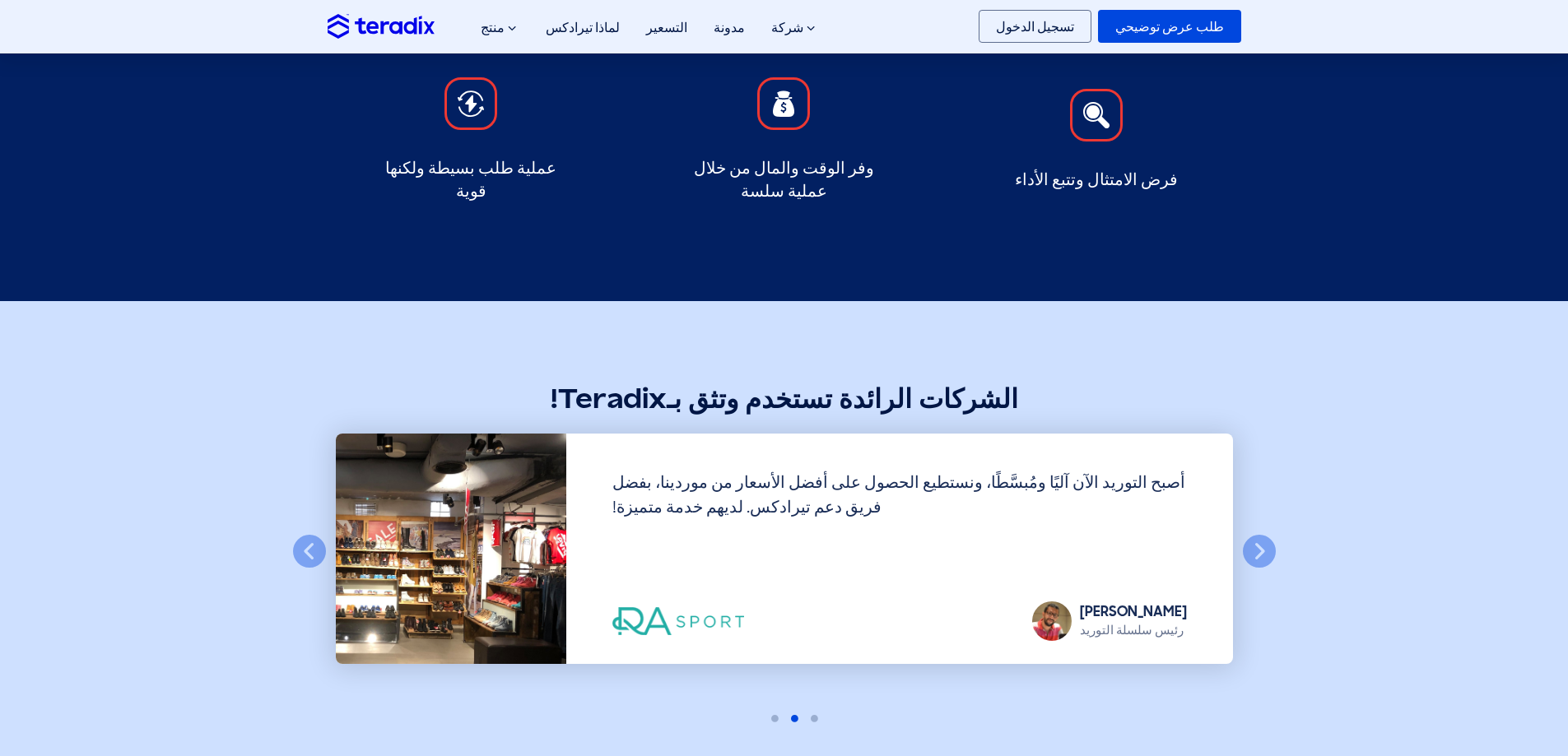
scroll to position [2093, 0]
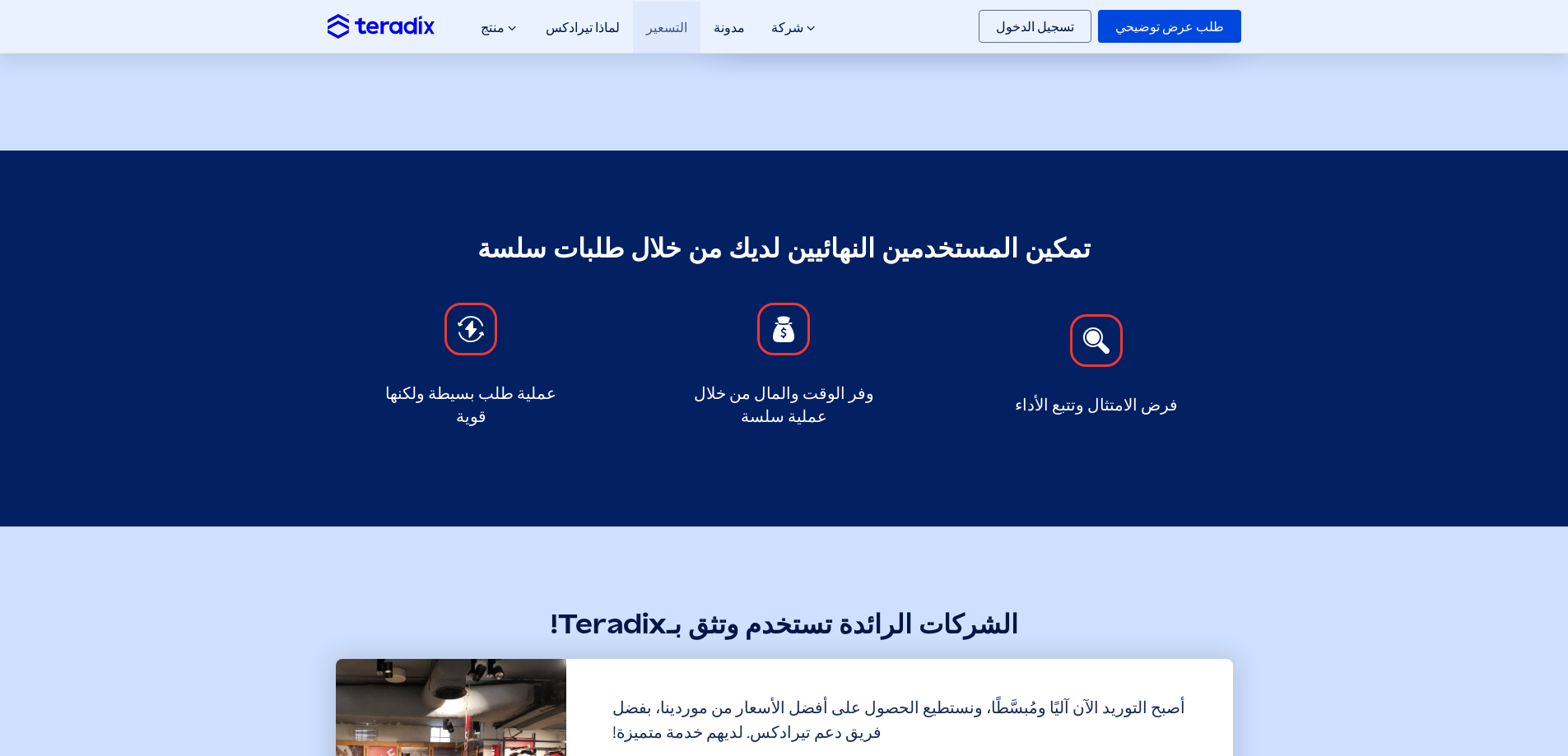
click at [646, 30] on font "التسعير" at bounding box center [667, 27] width 41 height 18
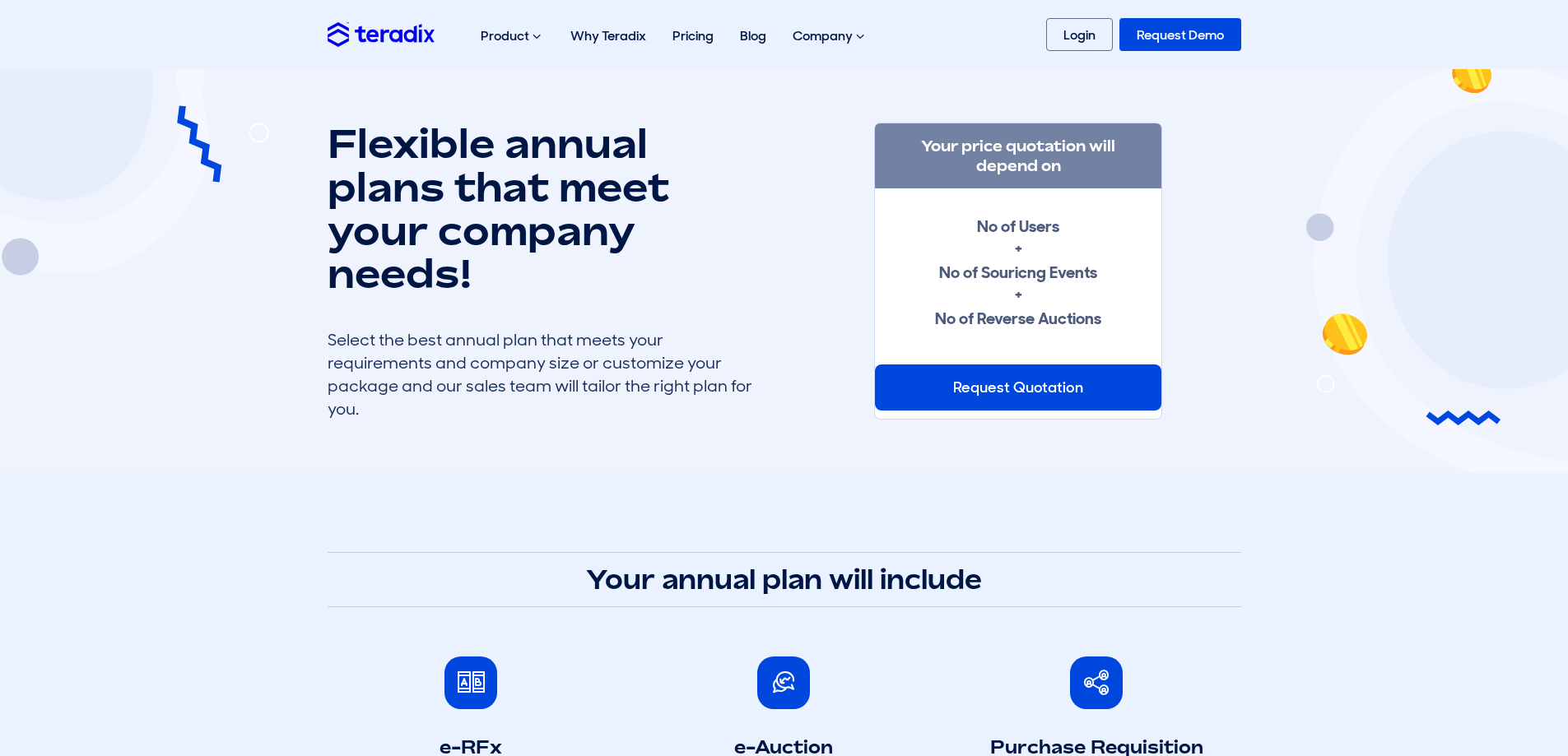
drag, startPoint x: 1318, startPoint y: 447, endPoint x: 1341, endPoint y: 268, distance: 180.5
drag, startPoint x: 1341, startPoint y: 268, endPoint x: 1288, endPoint y: 590, distance: 326.3
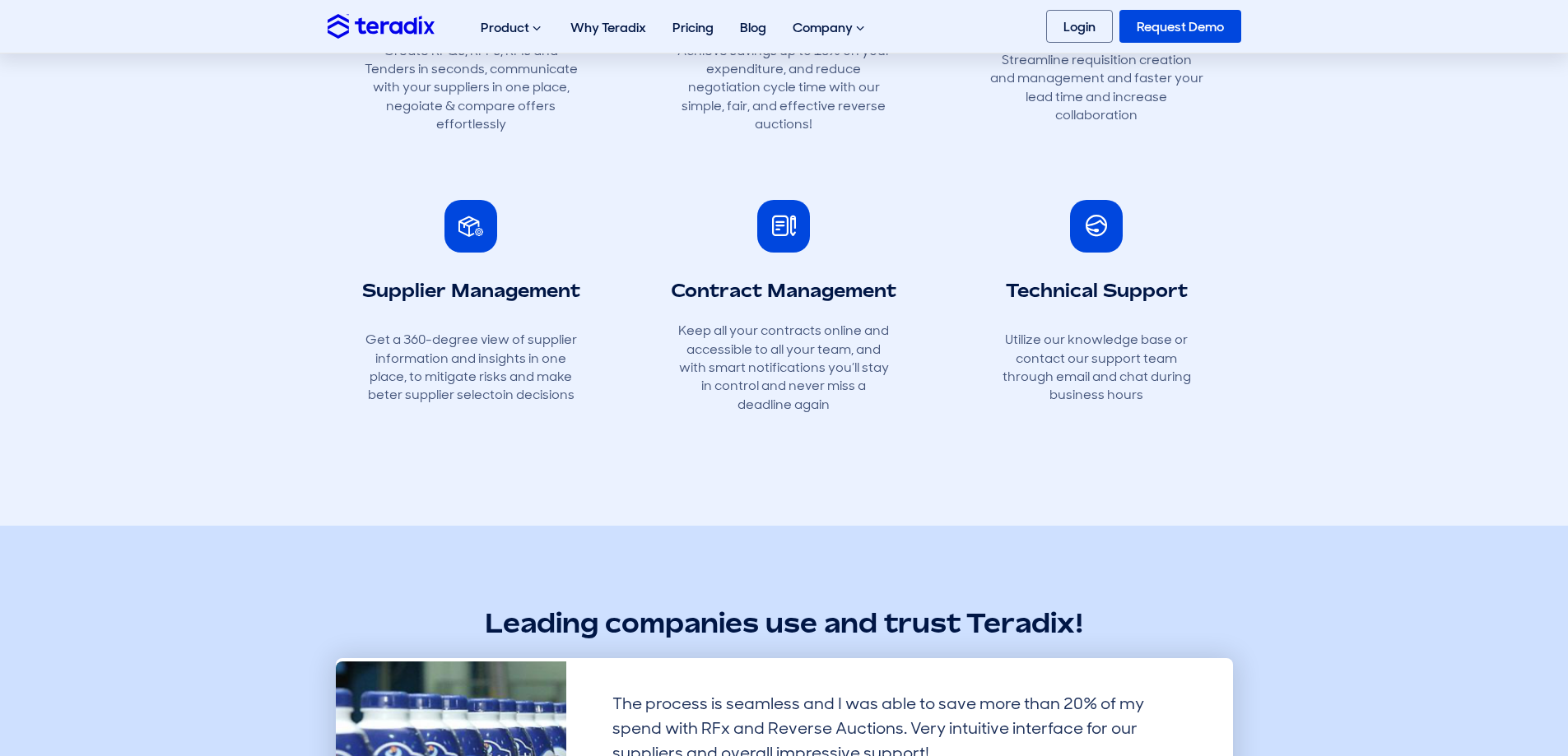
scroll to position [988, 0]
